Goal: Task Accomplishment & Management: Manage account settings

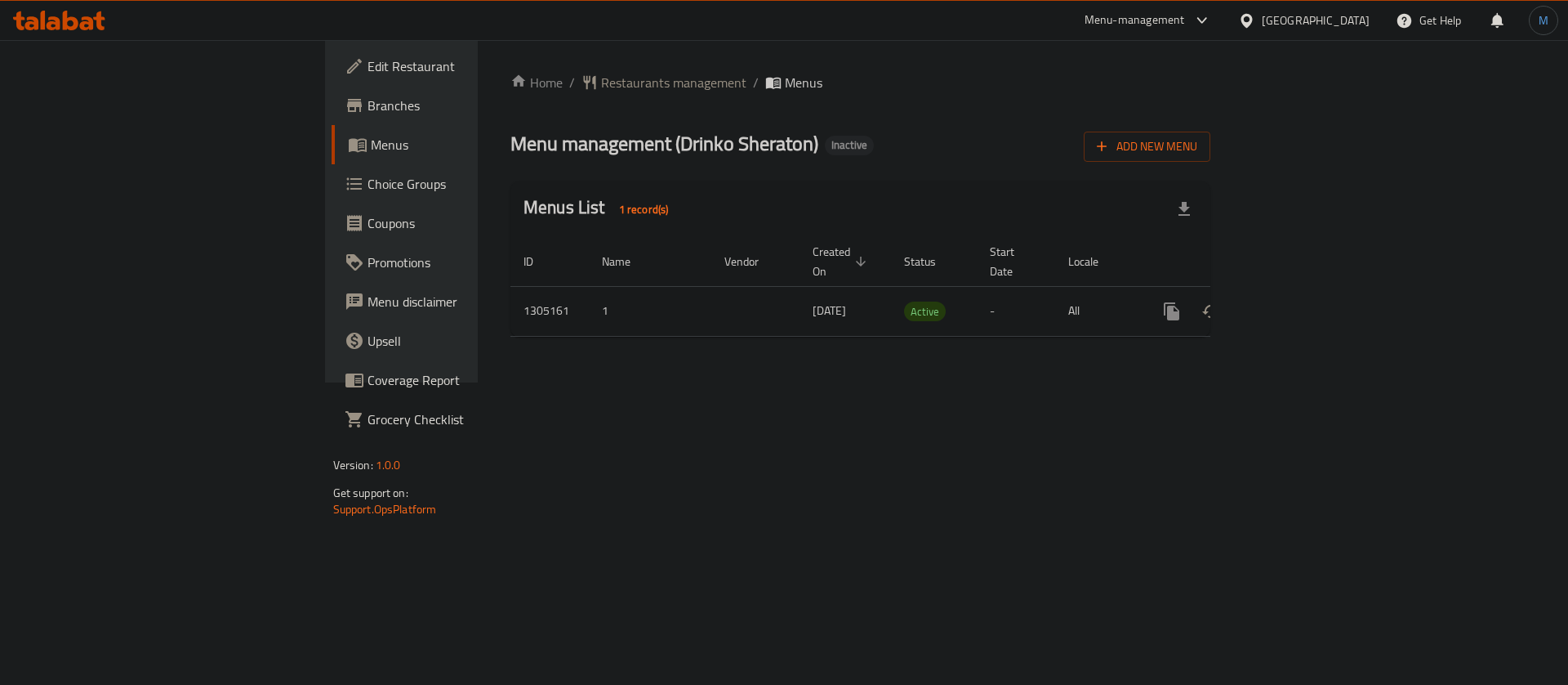
click at [371, 138] on span "Menus" at bounding box center [473, 144] width 203 height 20
click at [1309, 292] on link "enhanced table" at bounding box center [1289, 312] width 40 height 40
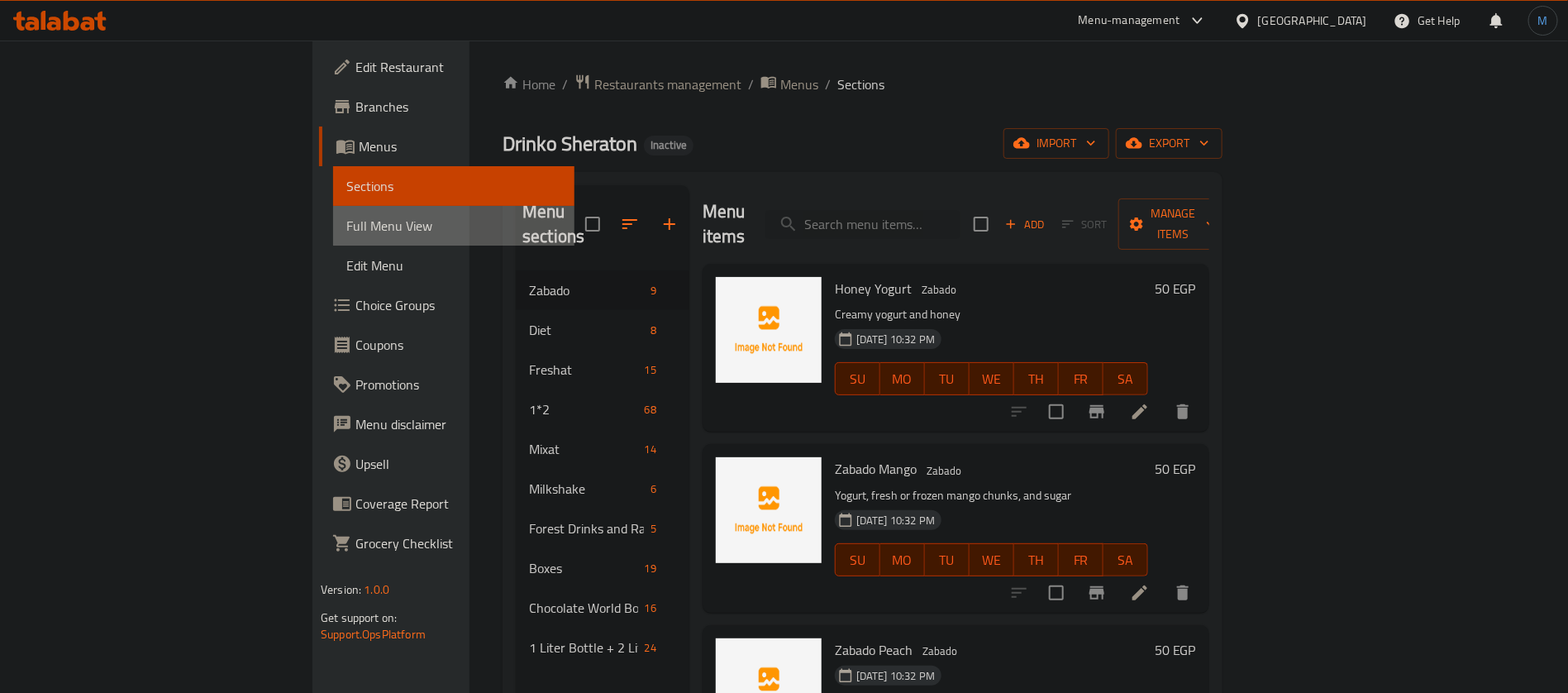
click at [346, 226] on span "Full Menu View" at bounding box center [453, 225] width 214 height 20
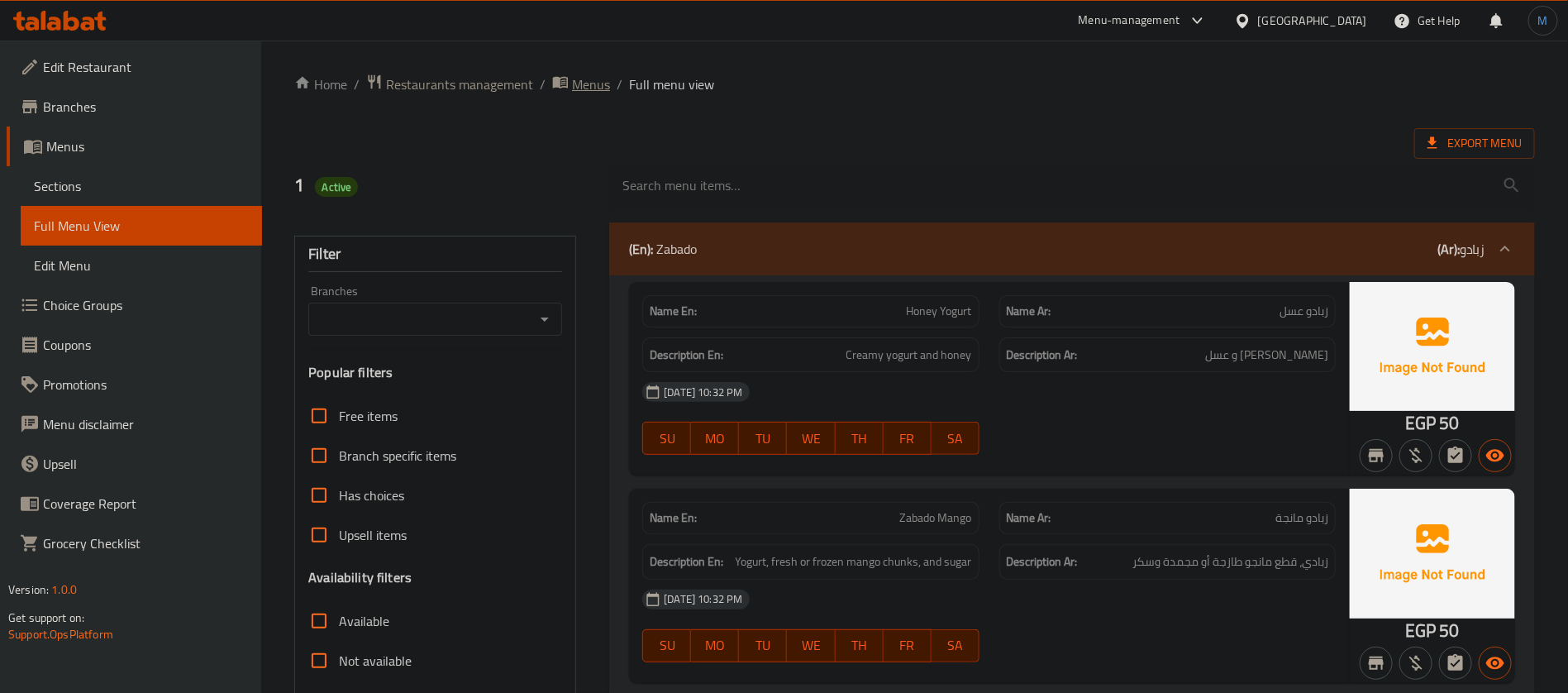
click at [581, 93] on span "Menus" at bounding box center [591, 84] width 38 height 20
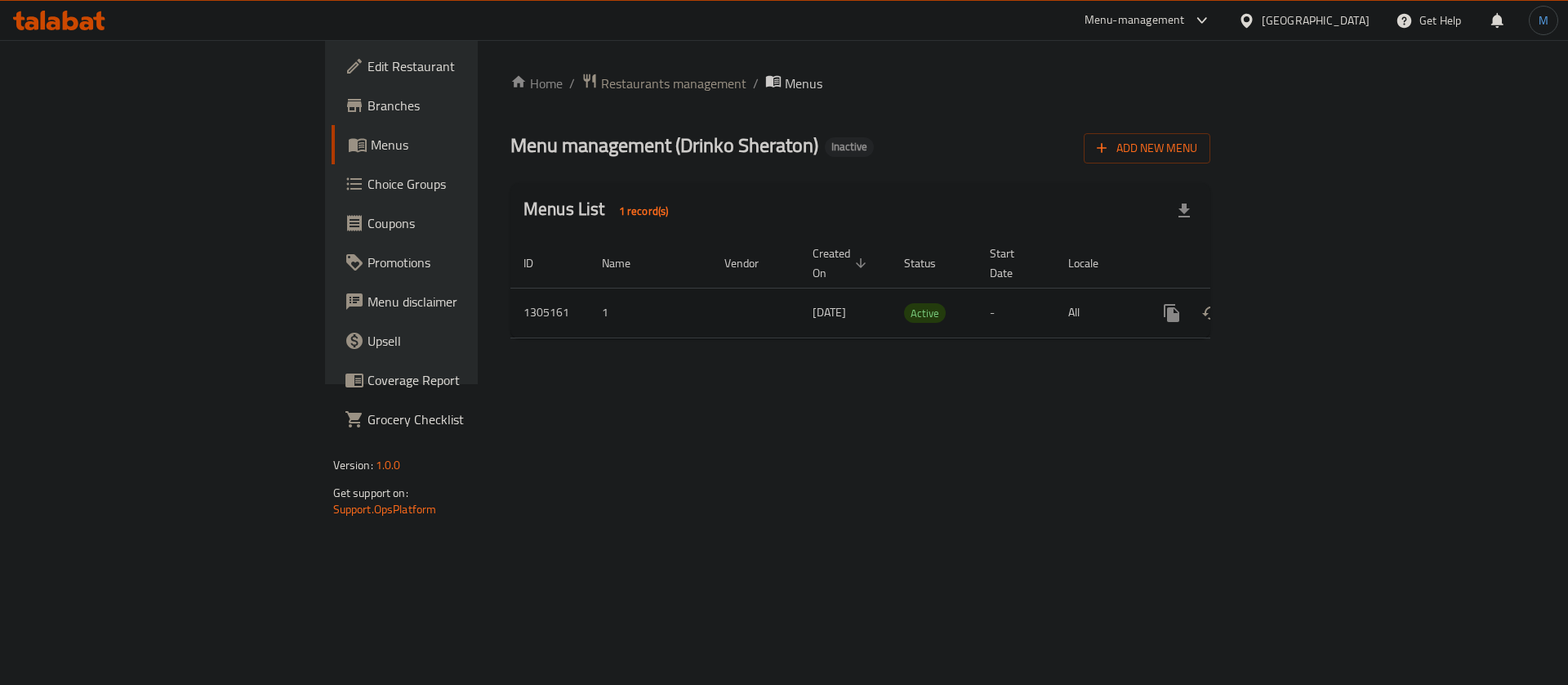
click at [1299, 303] on icon "enhanced table" at bounding box center [1289, 313] width 20 height 20
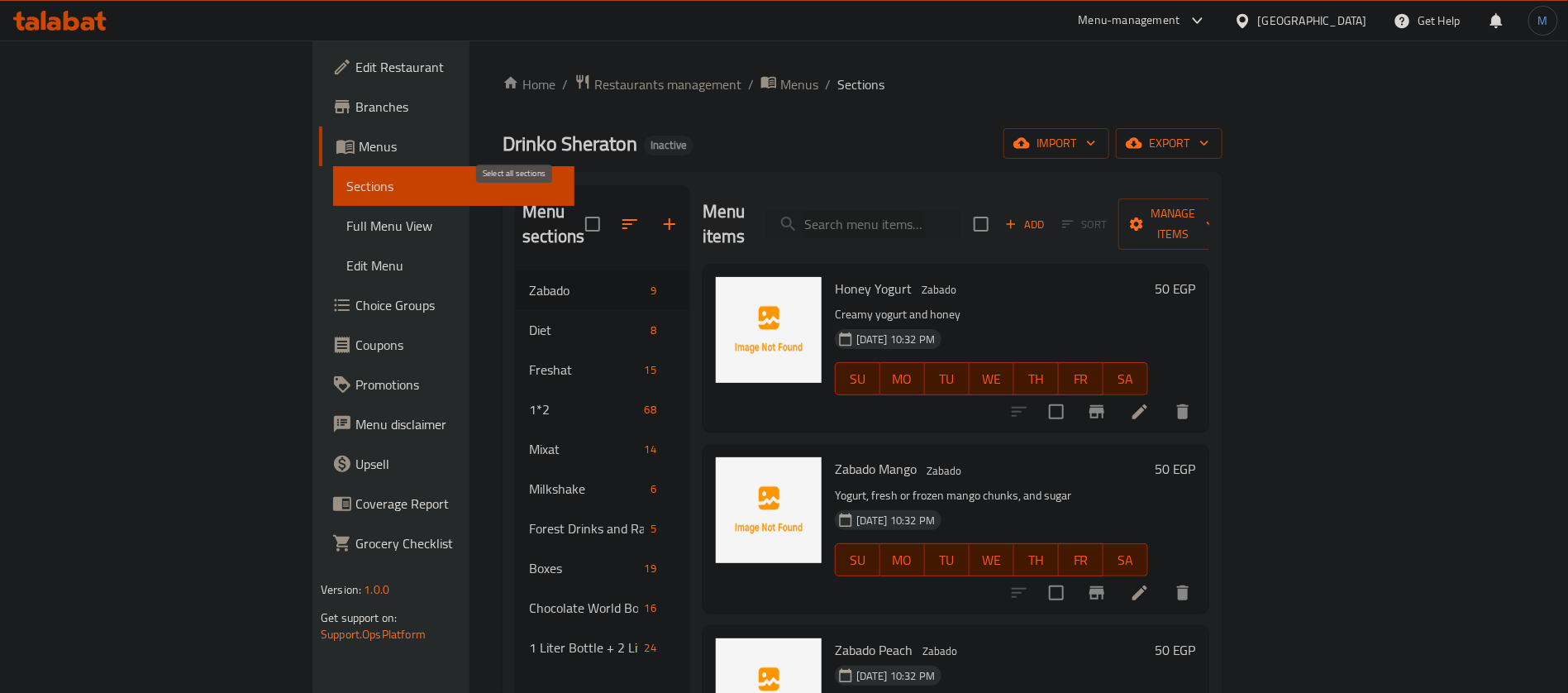
click at [575, 207] on input "checkbox" at bounding box center [592, 224] width 34 height 34
checkbox input "true"
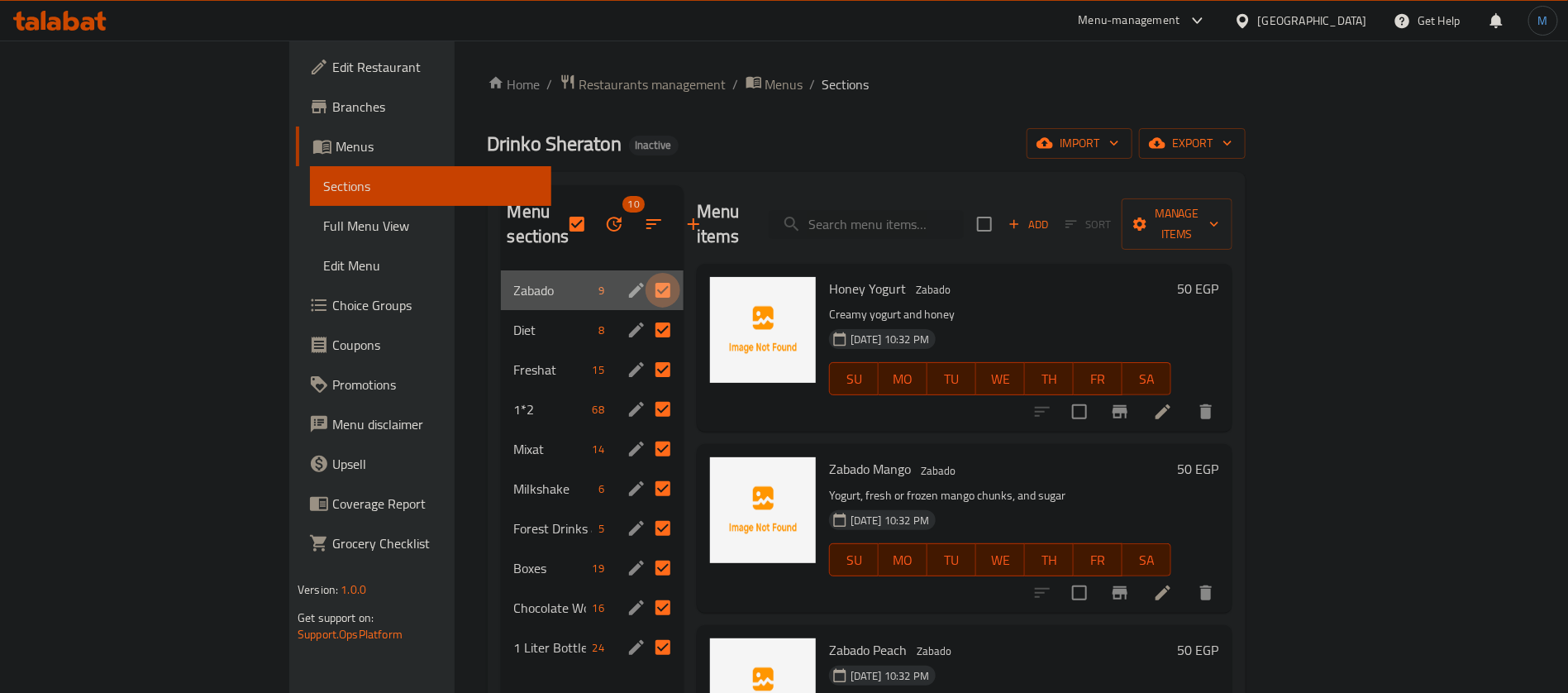
click at [645, 273] on input "Menu sections" at bounding box center [662, 290] width 34 height 34
checkbox input "false"
click at [645, 313] on input "Menu sections" at bounding box center [662, 330] width 34 height 34
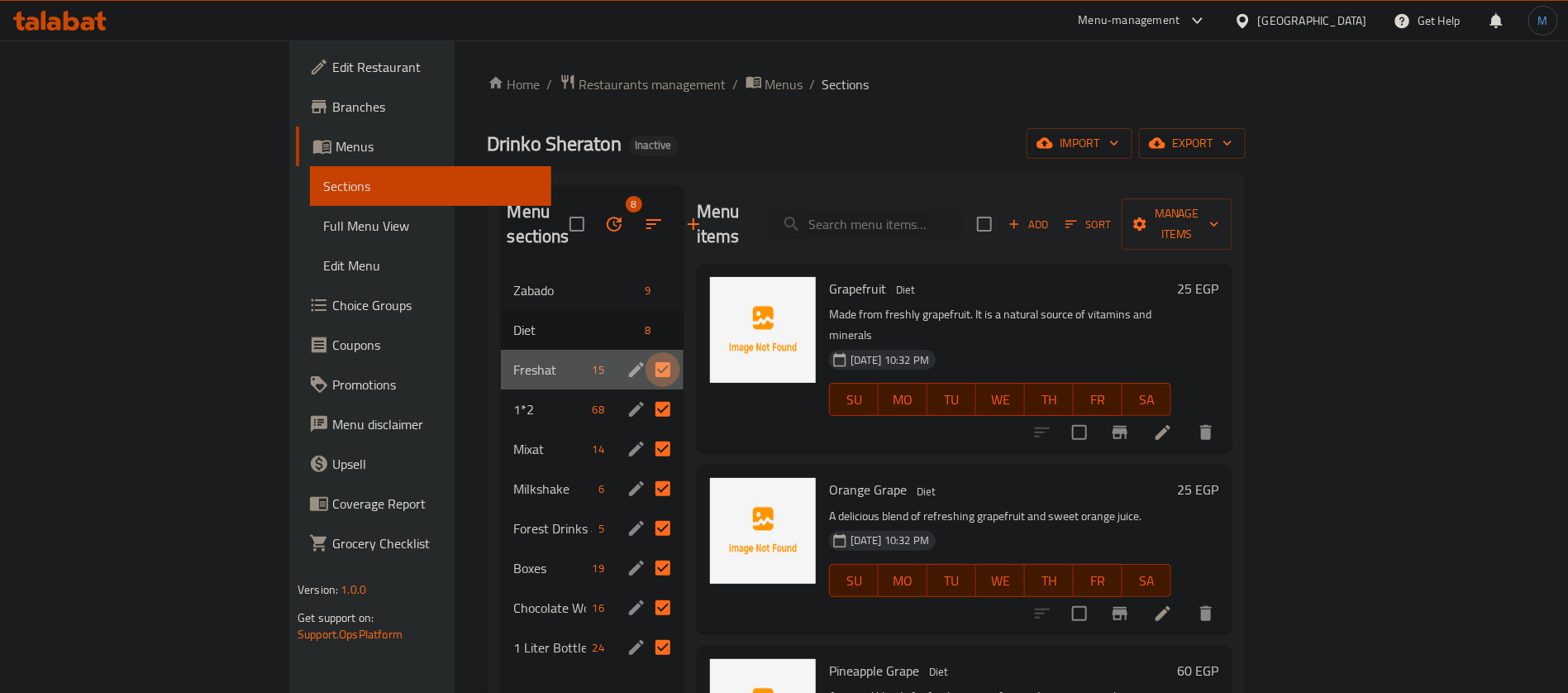
click at [645, 352] on input "Menu sections" at bounding box center [662, 369] width 34 height 34
checkbox input "false"
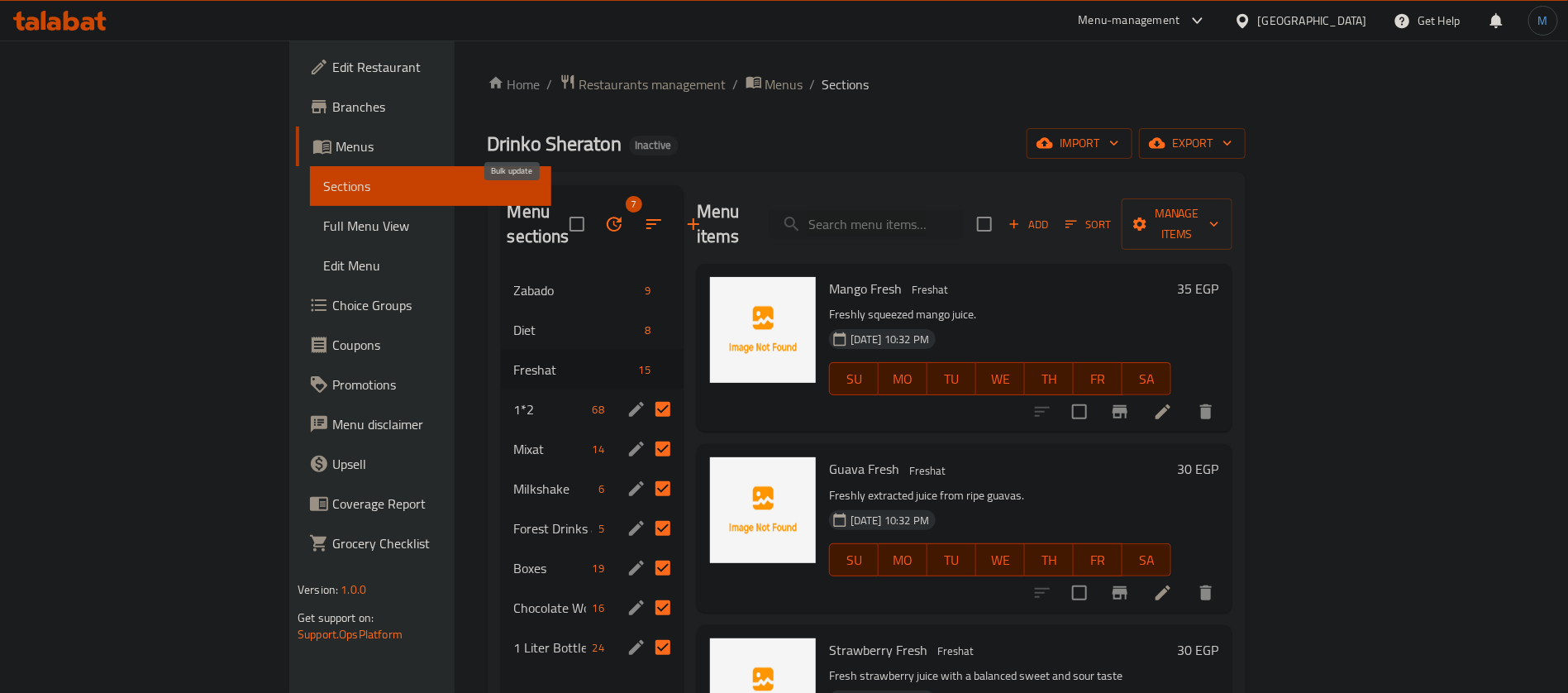
click at [594, 204] on button "button" at bounding box center [614, 224] width 40 height 40
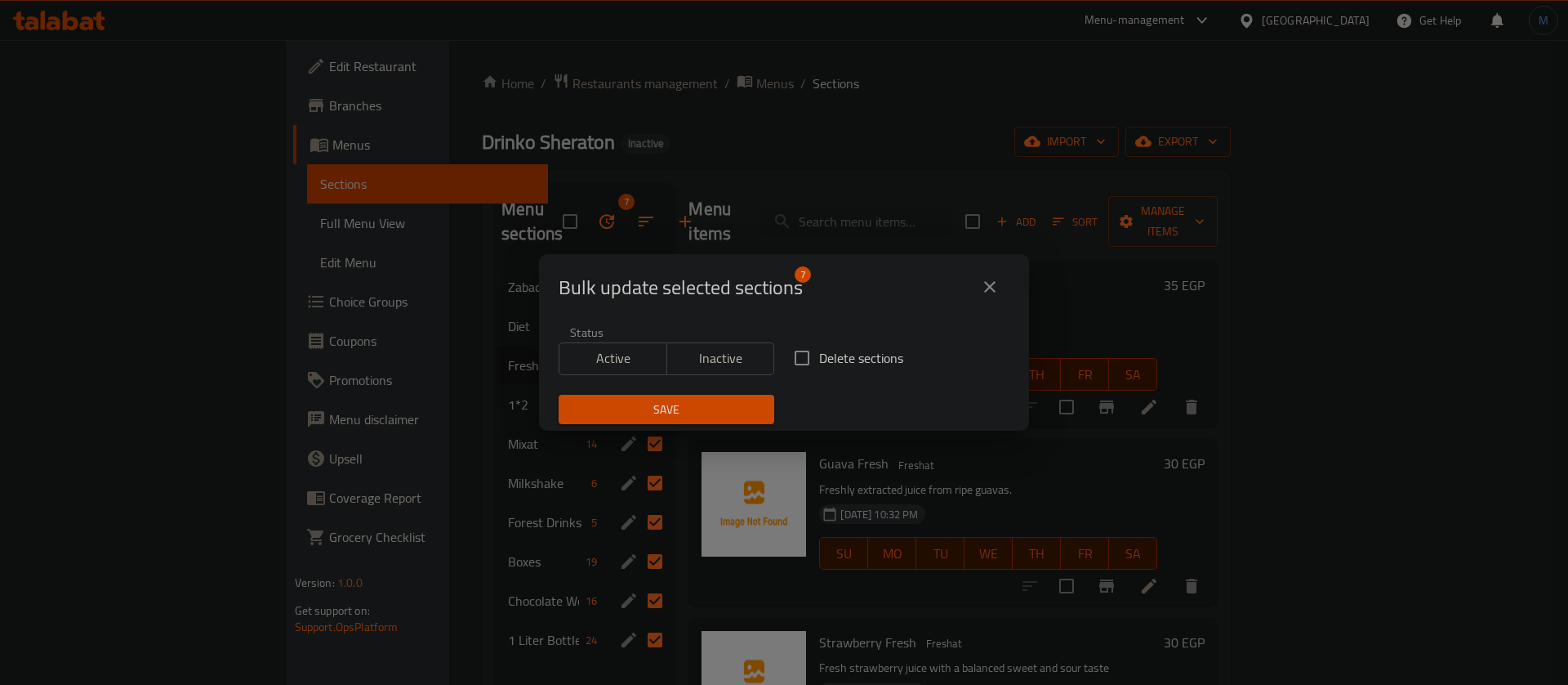
click at [772, 361] on div "Status Active Inactive" at bounding box center [667, 351] width 235 height 69
click at [784, 361] on input "Delete sections" at bounding box center [801, 358] width 34 height 34
checkbox input "true"
click at [702, 401] on span "Save" at bounding box center [666, 410] width 189 height 21
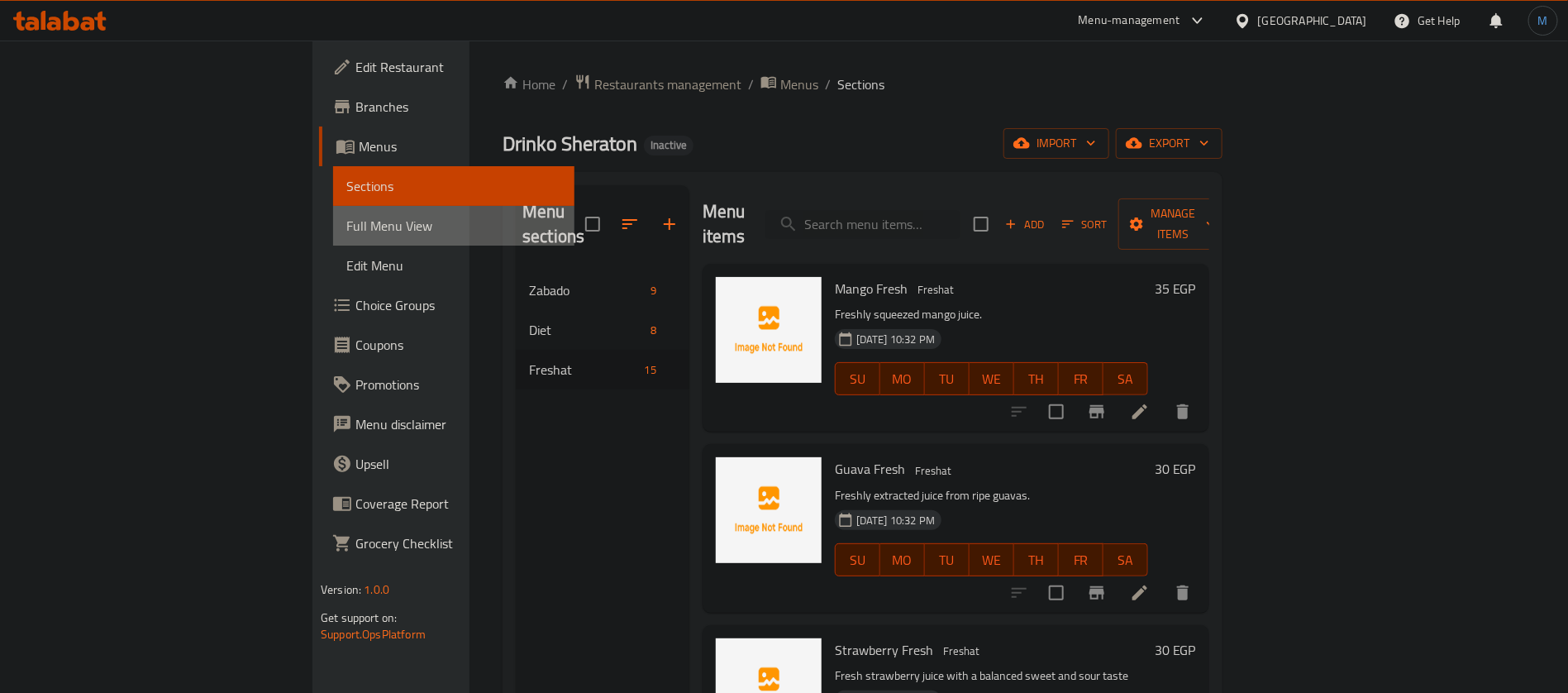
click at [346, 227] on span "Full Menu View" at bounding box center [453, 225] width 214 height 20
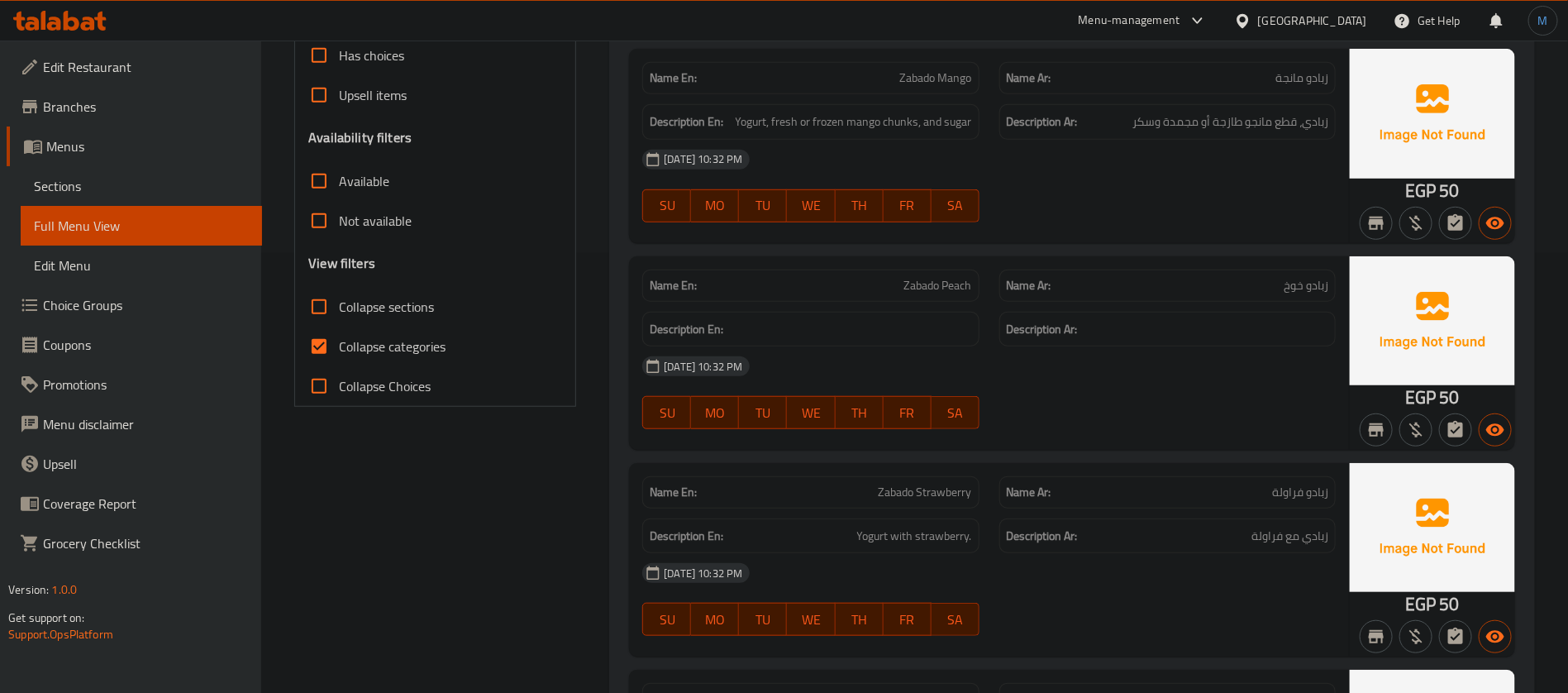
scroll to position [496, 0]
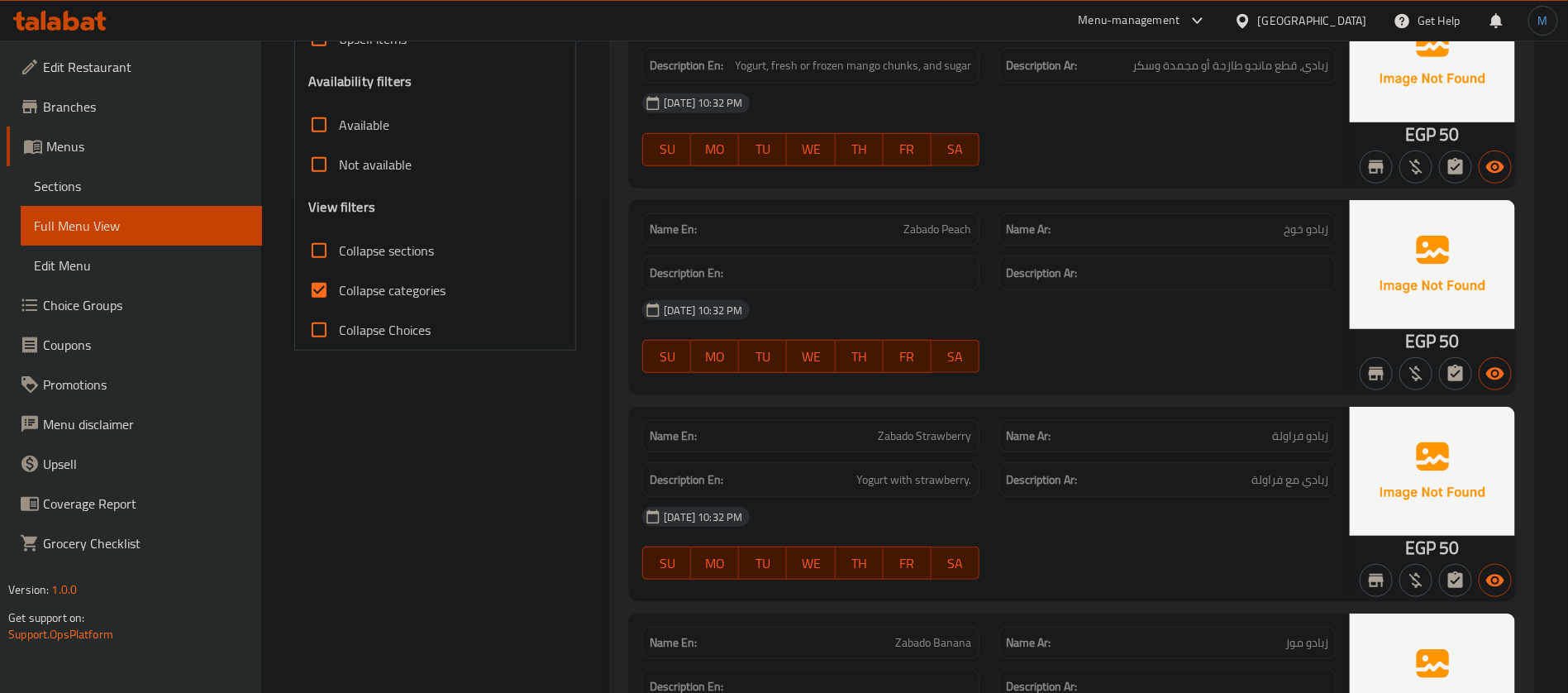
click at [378, 287] on span "Collapse categories" at bounding box center [392, 290] width 107 height 20
click at [338, 287] on input "Collapse categories" at bounding box center [319, 291] width 40 height 40
checkbox input "false"
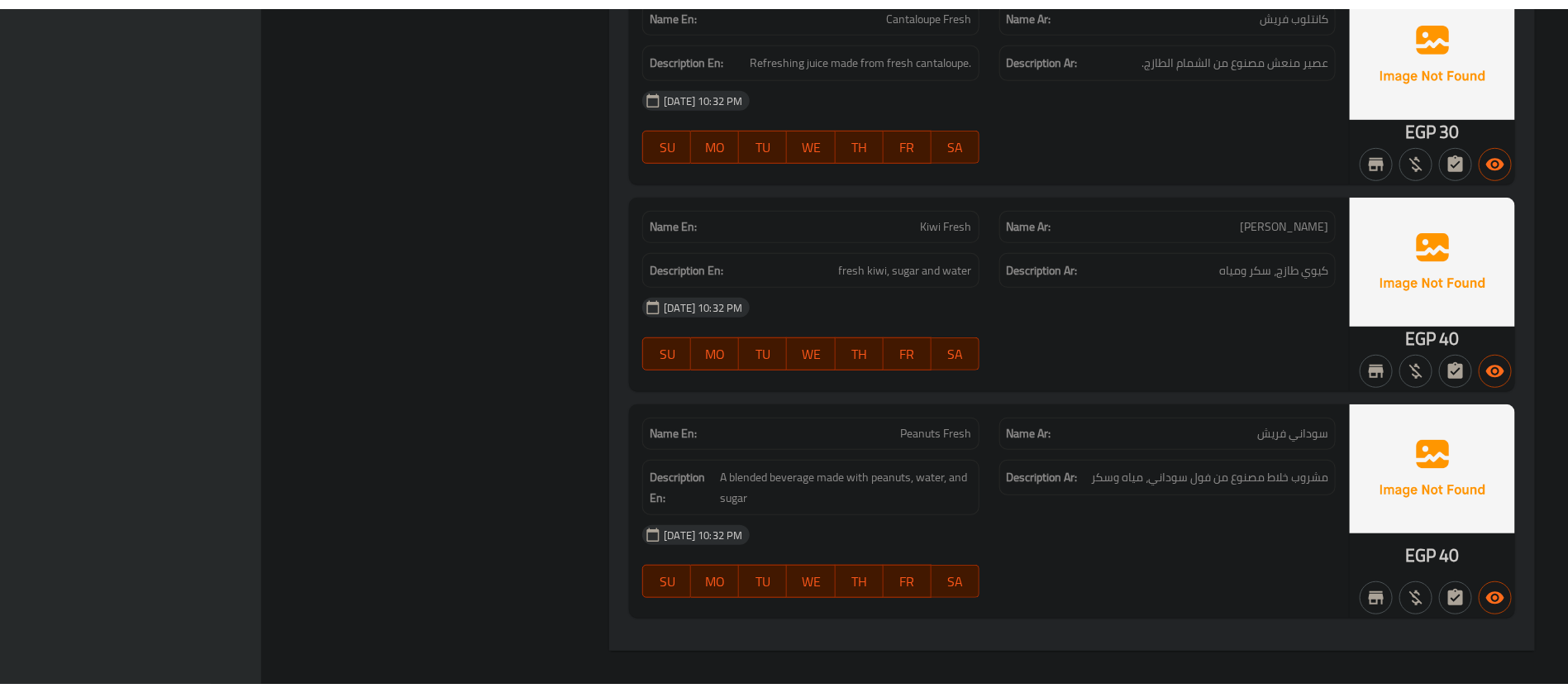
scroll to position [6663, 0]
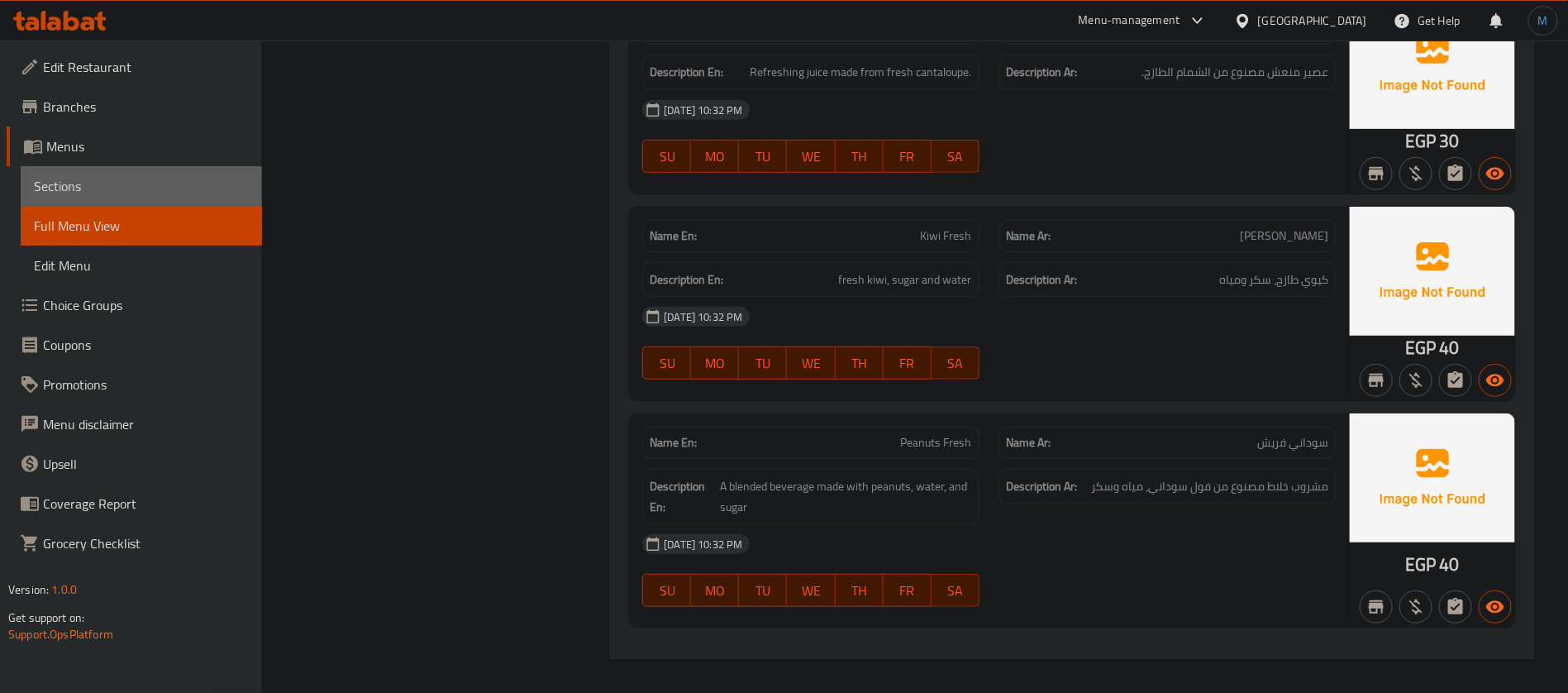
click at [96, 193] on span "Sections" at bounding box center [141, 186] width 214 height 20
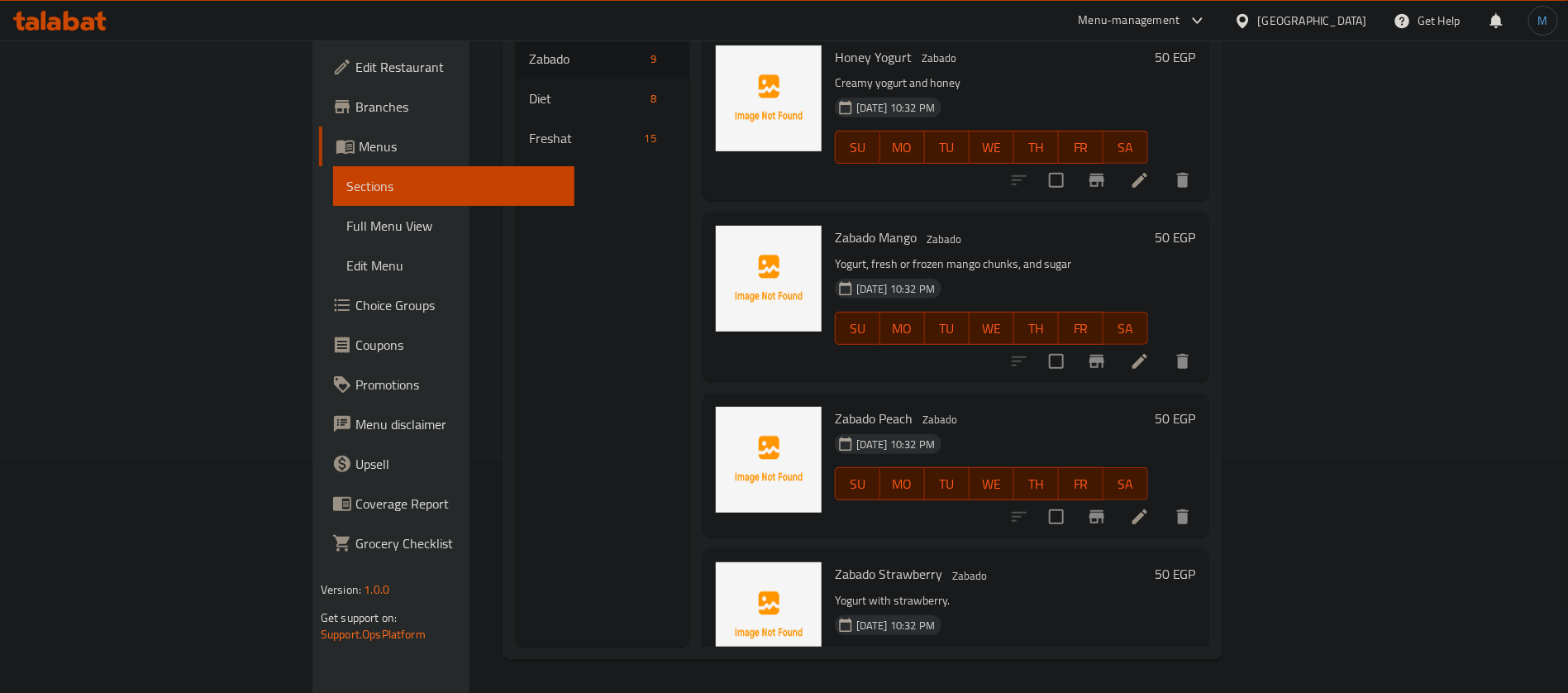
scroll to position [108, 0]
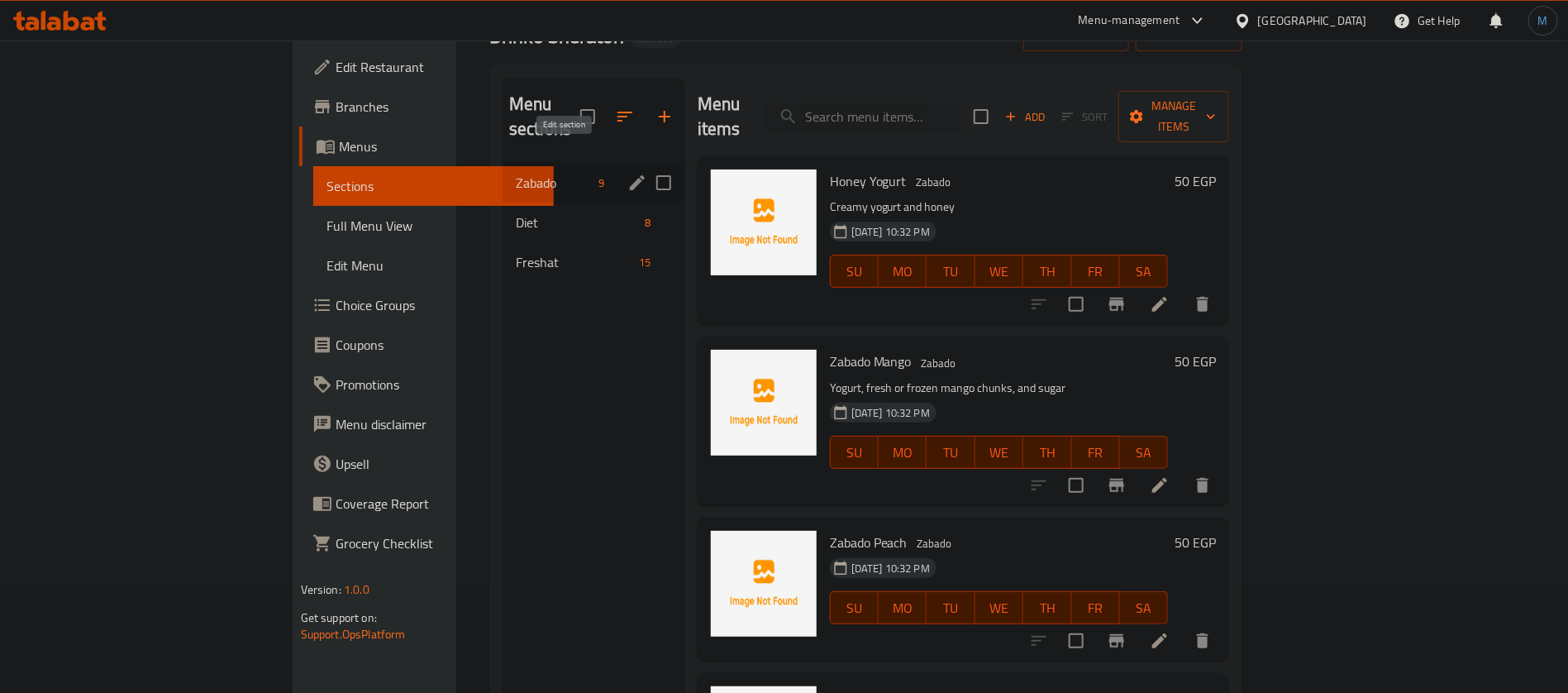
click at [630, 175] on icon "edit" at bounding box center [638, 183] width 15 height 15
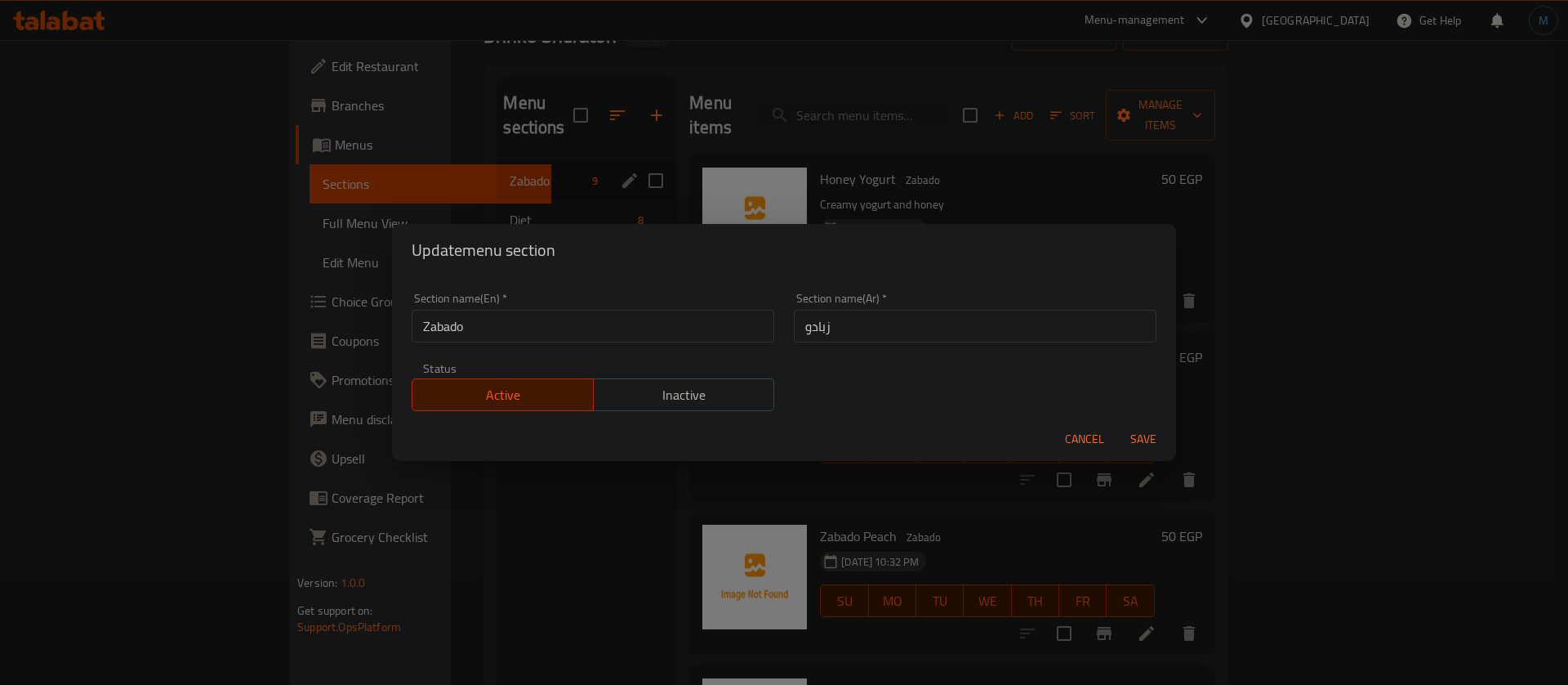
click at [687, 321] on input "Zabado" at bounding box center [592, 326] width 363 height 33
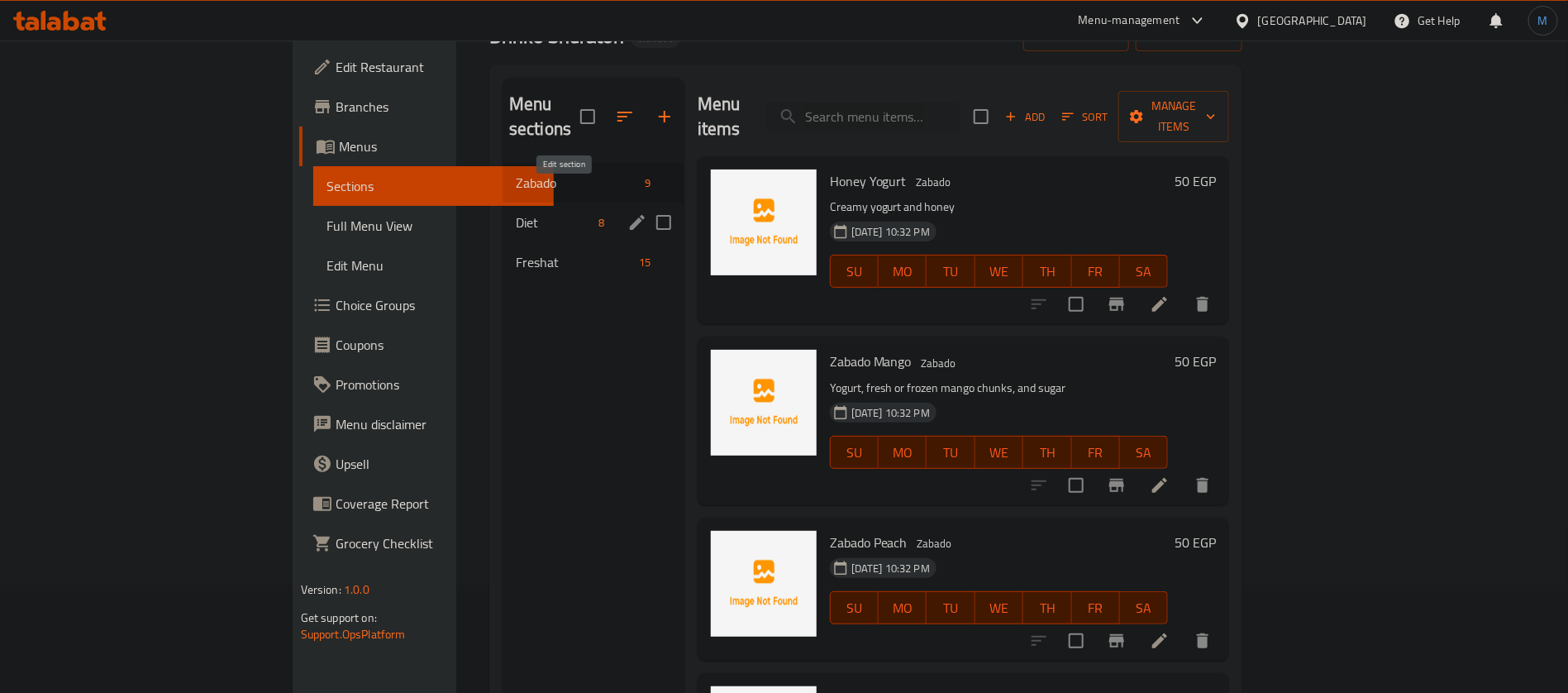
click at [627, 213] on icon "edit" at bounding box center [637, 222] width 20 height 20
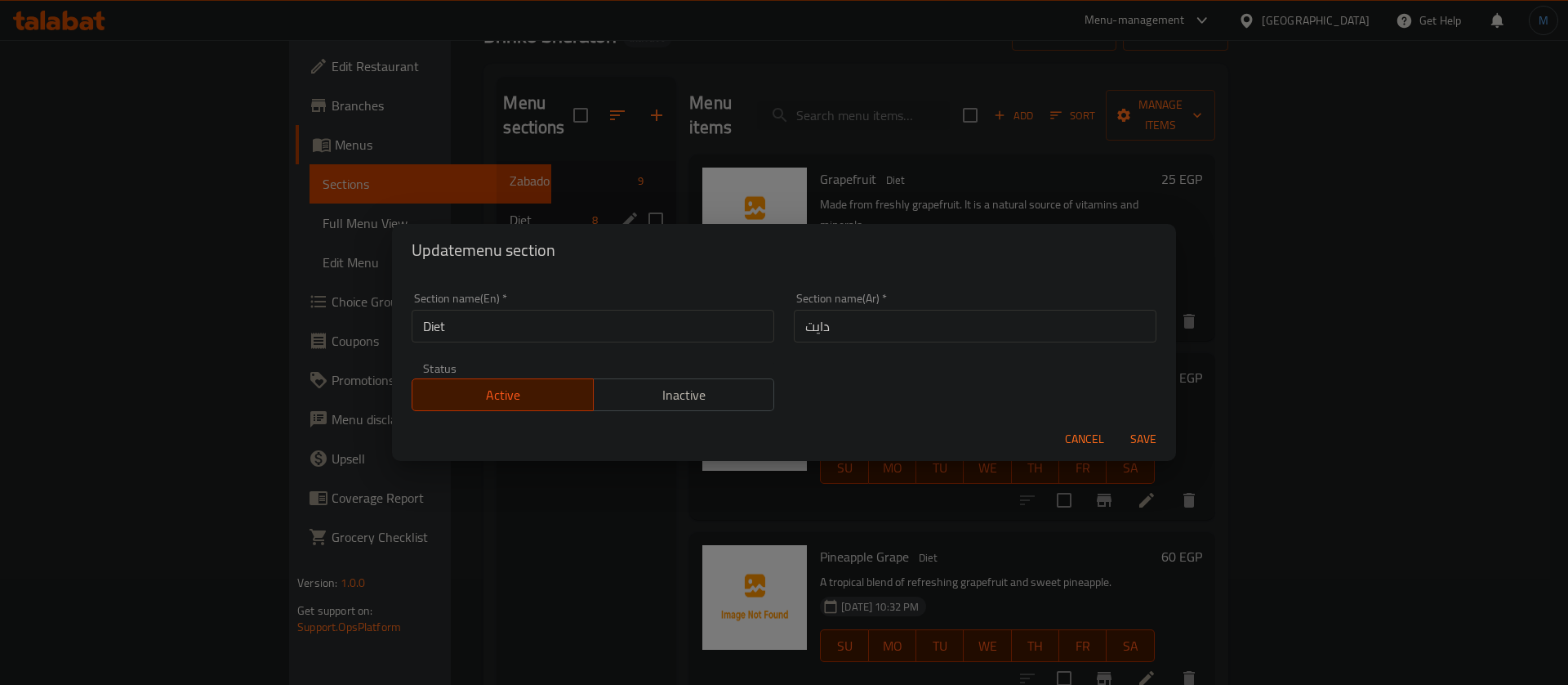
click at [583, 311] on input "Diet" at bounding box center [592, 326] width 363 height 33
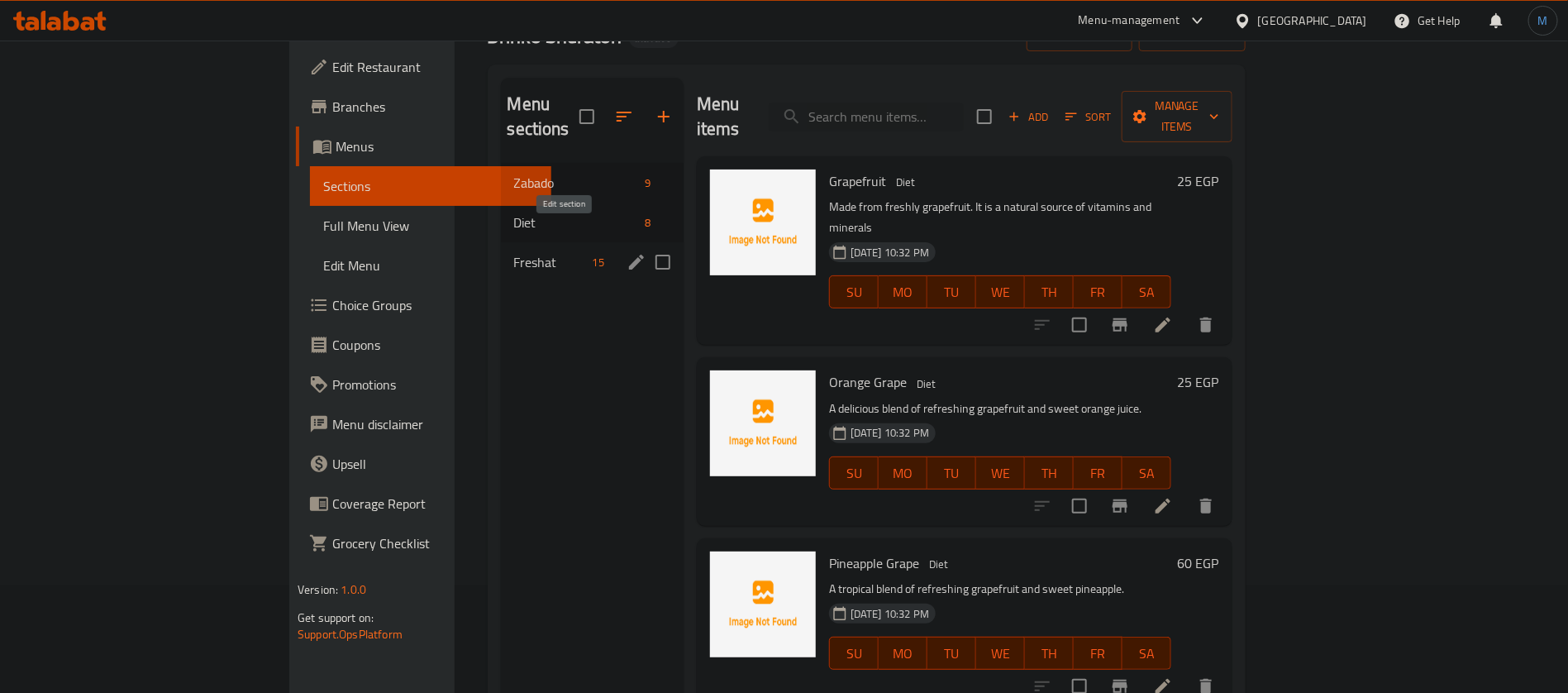
click at [626, 252] on icon "edit" at bounding box center [636, 261] width 20 height 20
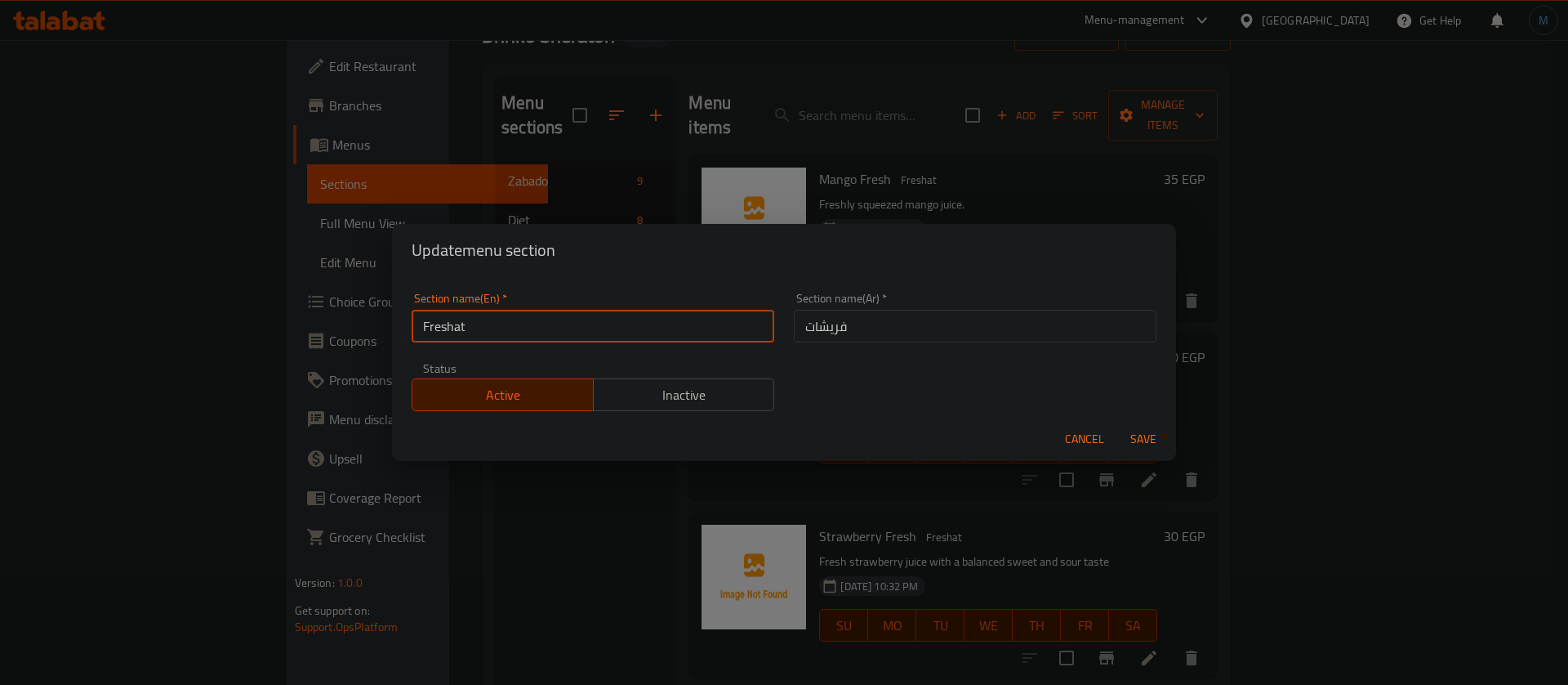
click at [673, 330] on input "Freshat" at bounding box center [592, 326] width 363 height 33
